Goal: Transaction & Acquisition: Book appointment/travel/reservation

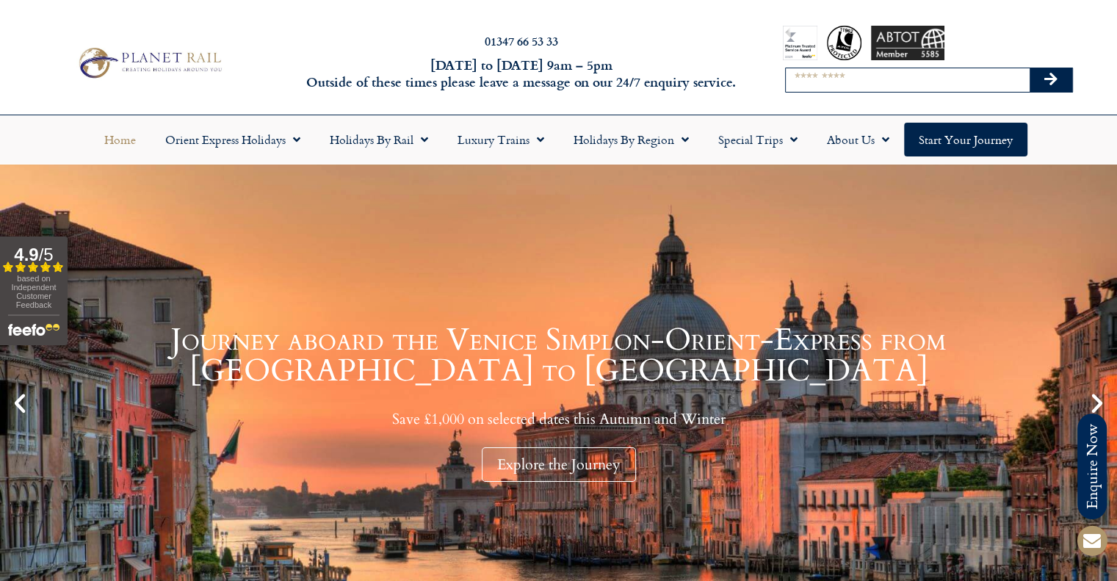
click at [813, 84] on input "Search" at bounding box center [908, 80] width 244 height 24
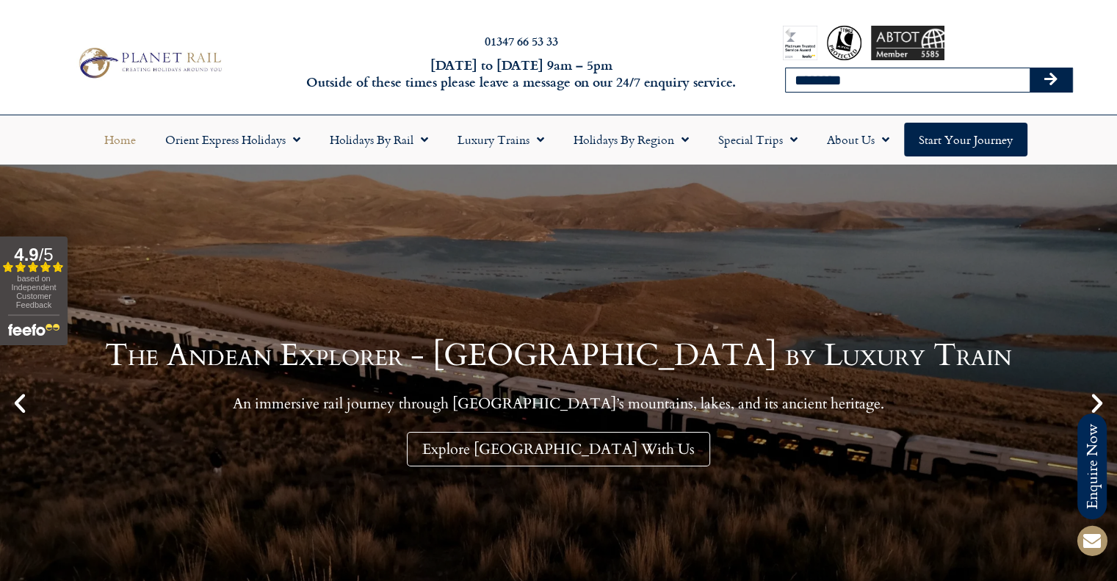
type input "********"
click at [1030, 68] on button "Search" at bounding box center [1051, 80] width 43 height 24
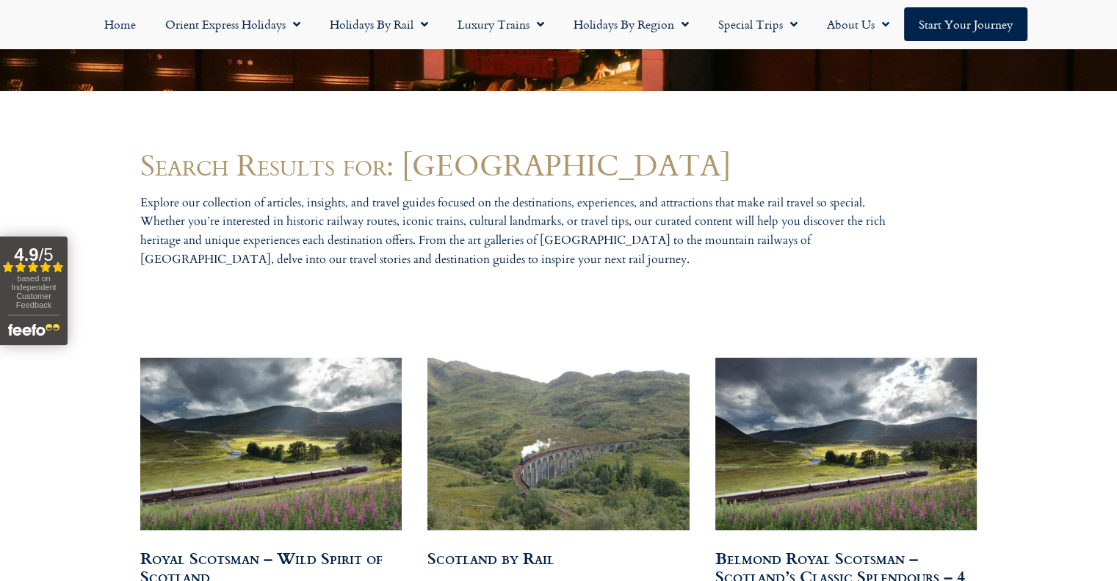
scroll to position [661, 0]
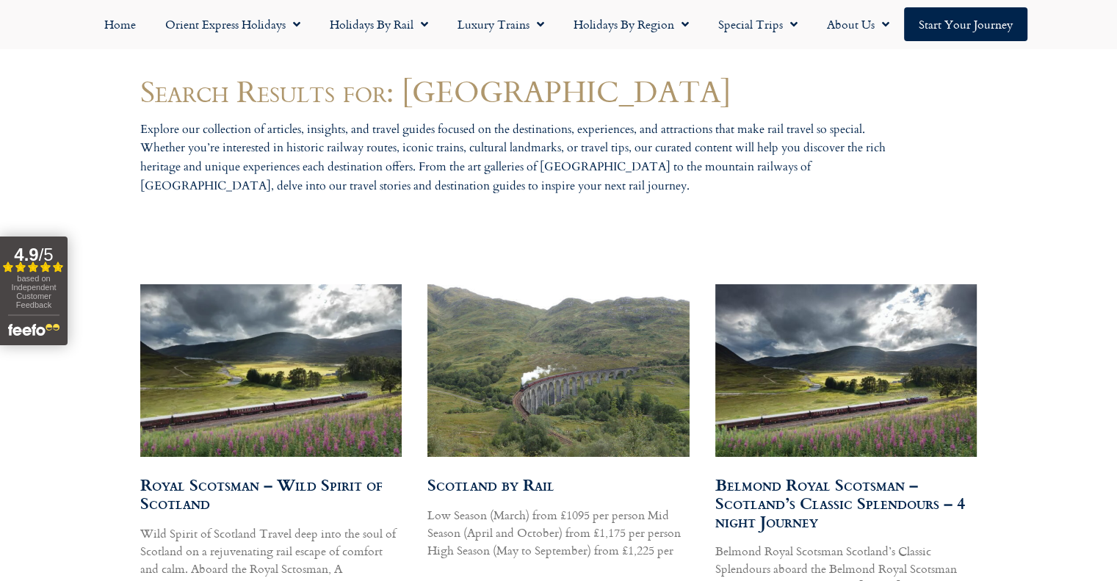
click at [516, 487] on link "Scotland by Rail" at bounding box center [491, 484] width 127 height 24
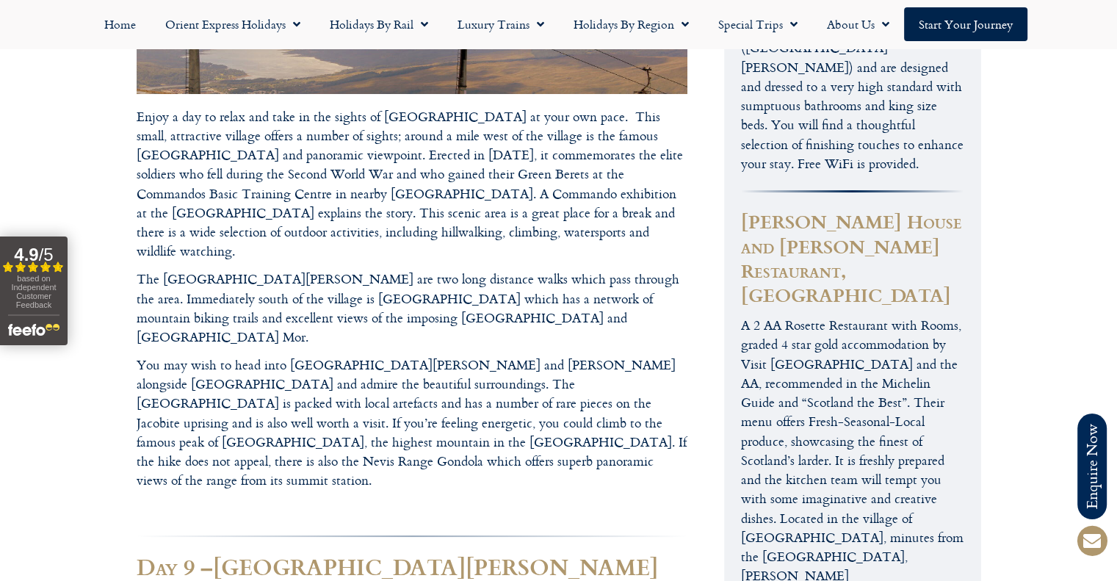
scroll to position [5646, 0]
